Goal: Information Seeking & Learning: Find specific fact

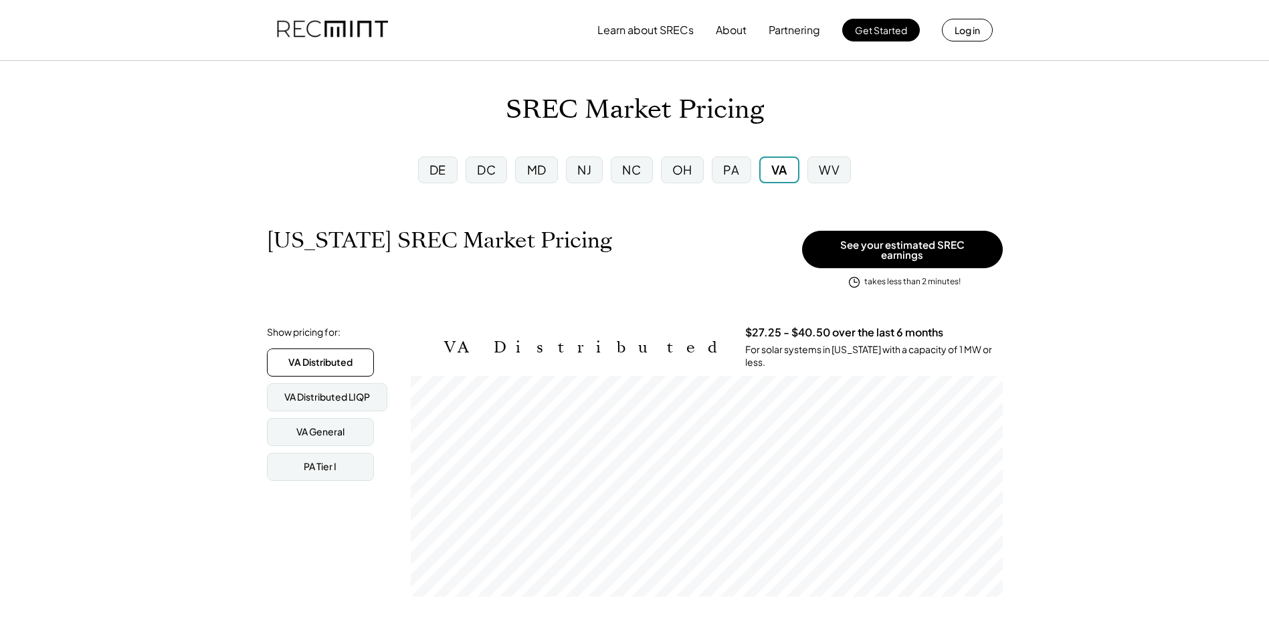
scroll to position [221, 592]
drag, startPoint x: 509, startPoint y: 105, endPoint x: 663, endPoint y: 114, distance: 154.2
click at [663, 114] on h1 "SREC Market Pricing" at bounding box center [635, 109] width 258 height 31
click at [526, 116] on h1 "SREC Market Pricing" at bounding box center [635, 109] width 258 height 31
click at [725, 274] on div "[US_STATE] SREC Market Pricing View other state pricing" at bounding box center [531, 255] width 529 height 54
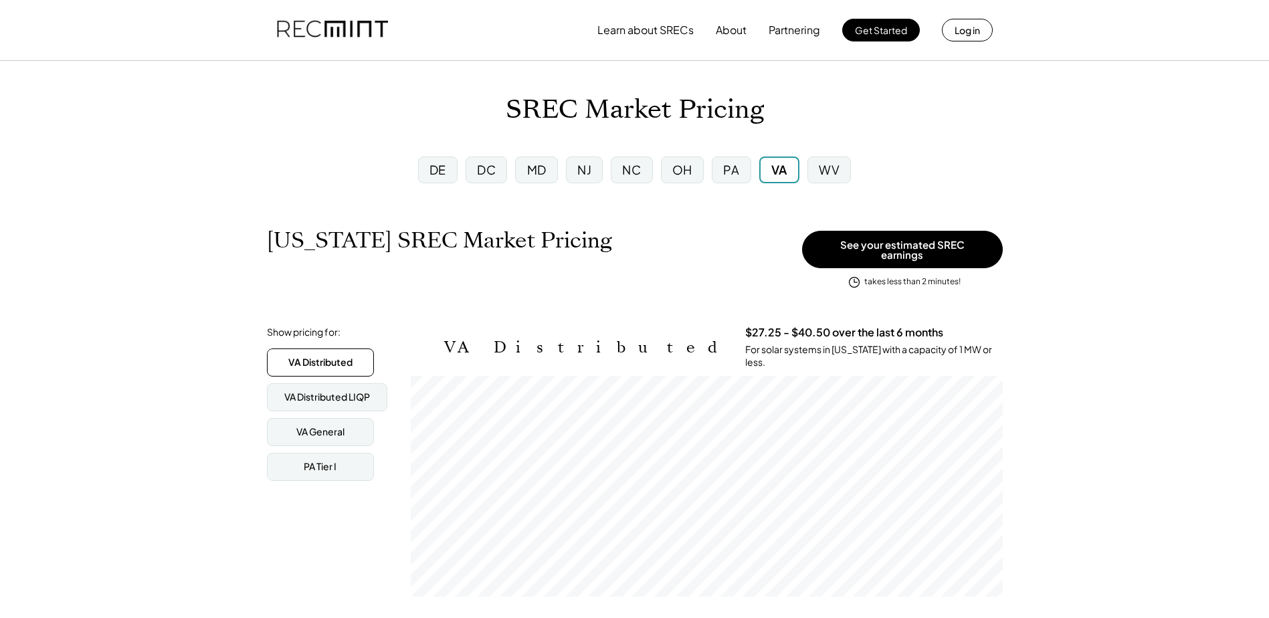
scroll to position [221, 592]
